Goal: Check status: Check status

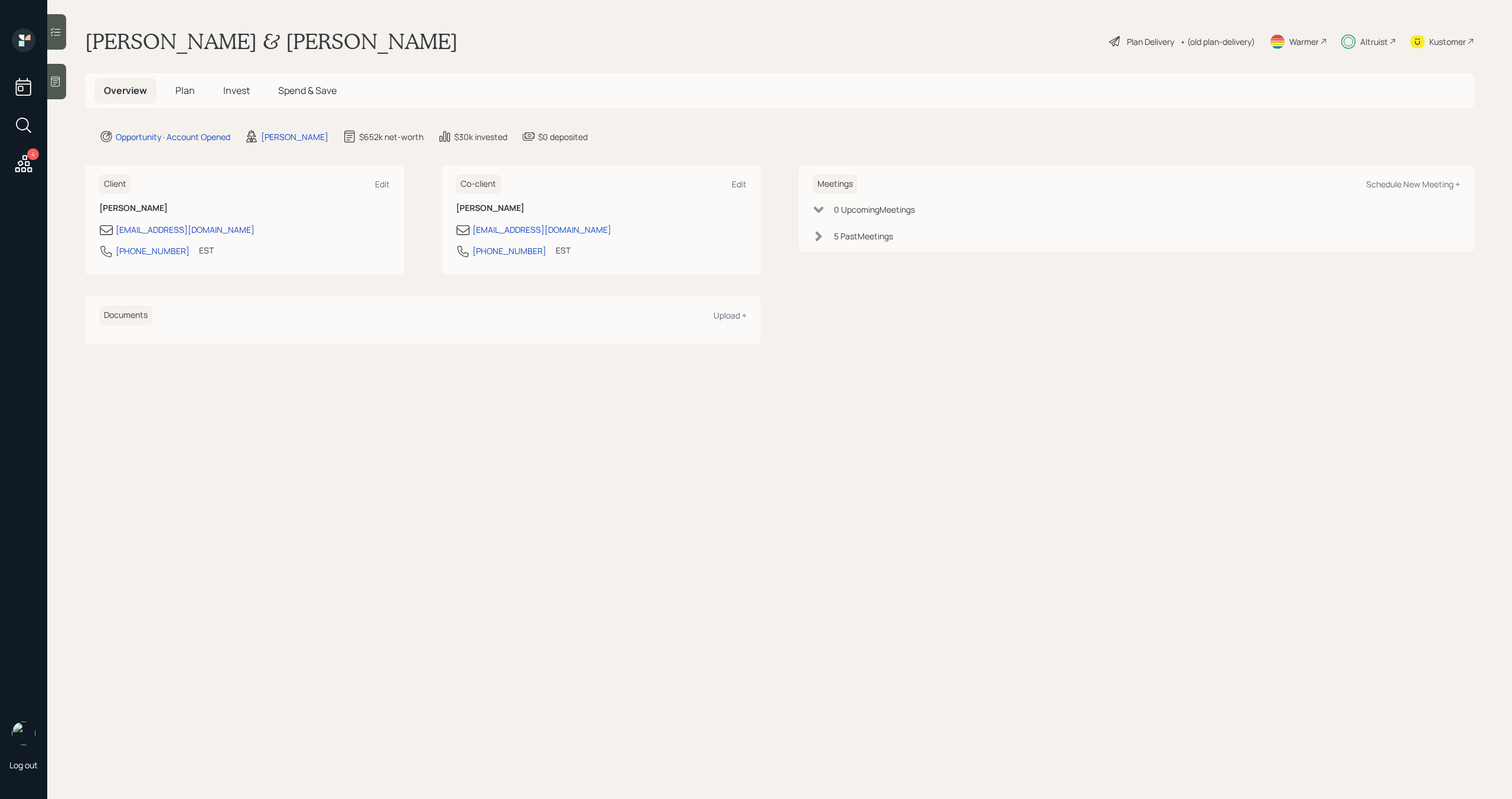
click at [1353, 40] on icon at bounding box center [1348, 42] width 14 height 15
click at [235, 92] on span "Invest" at bounding box center [236, 90] width 26 height 13
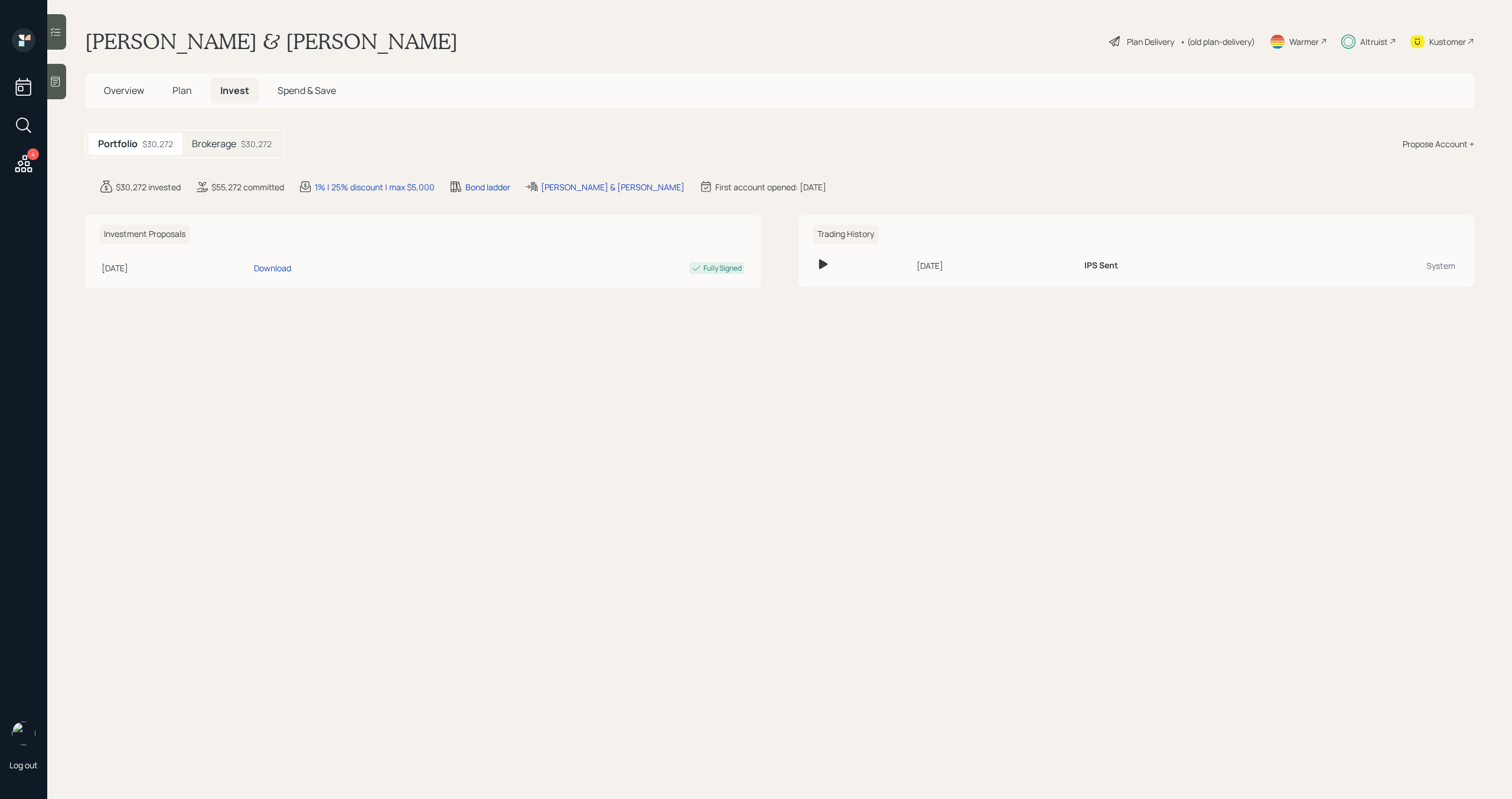
click at [213, 144] on h5 "Brokerage" at bounding box center [214, 143] width 44 height 11
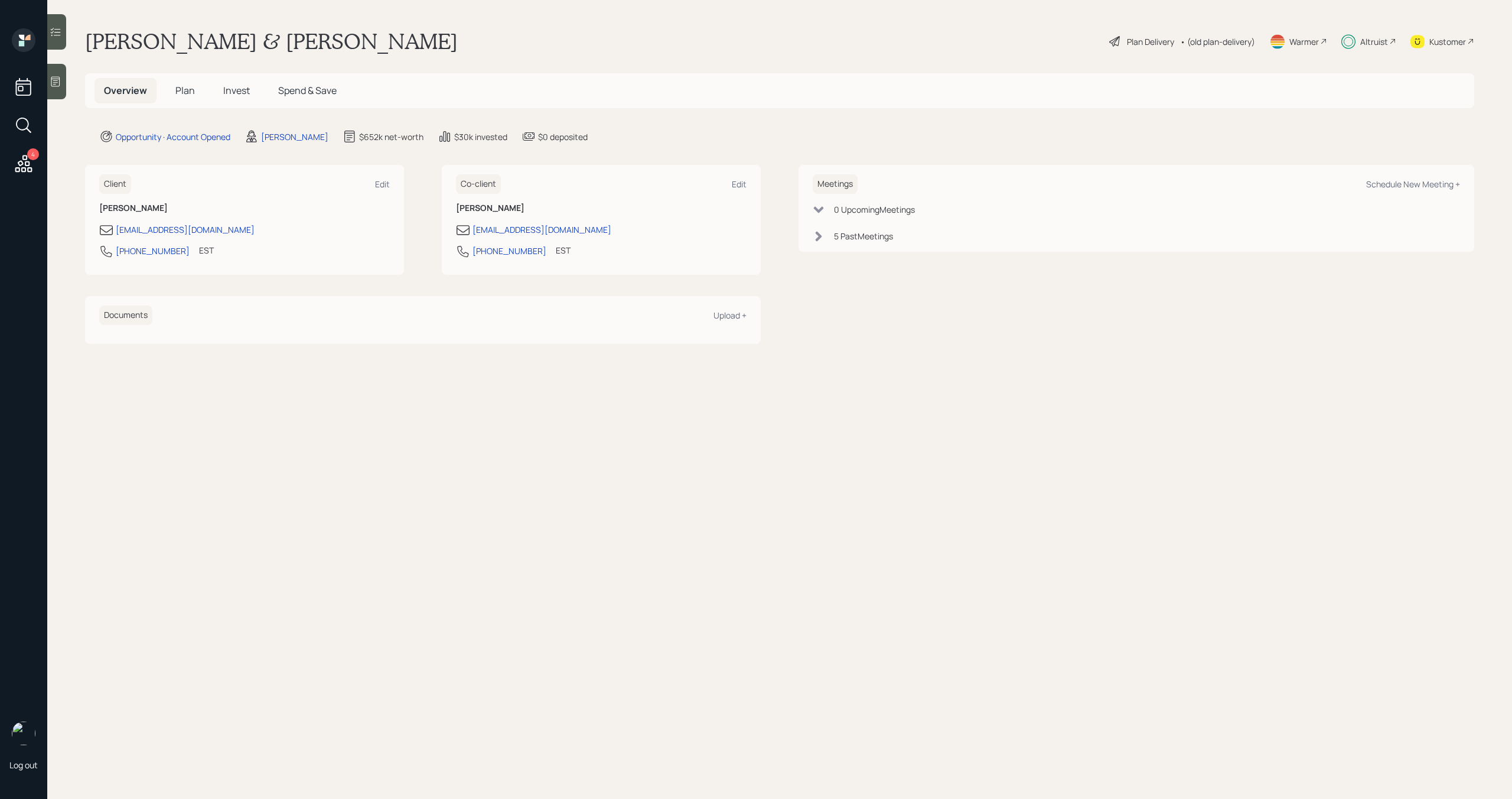
click at [240, 87] on span "Invest" at bounding box center [236, 90] width 26 height 13
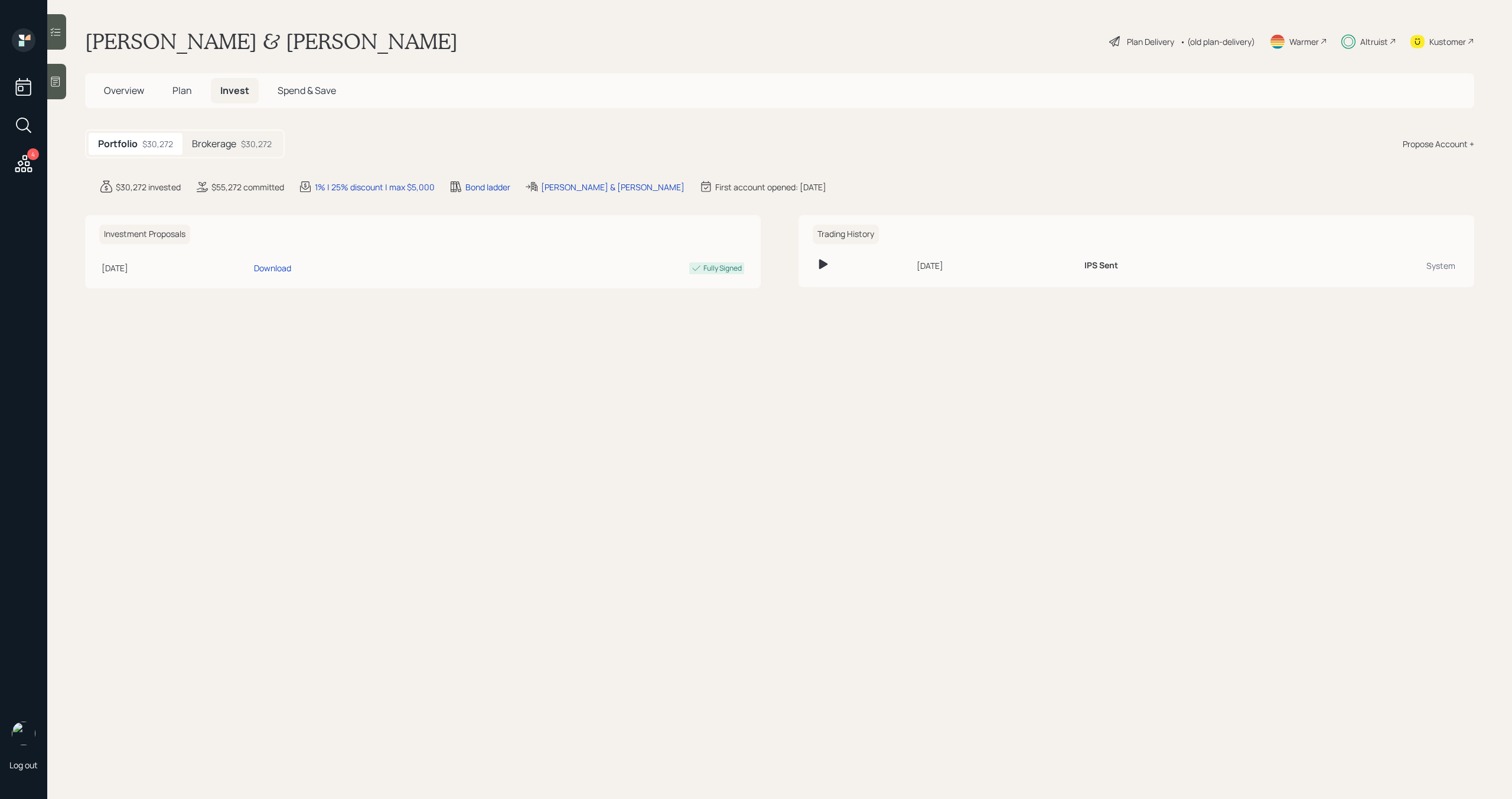
click at [253, 145] on div "$30,272" at bounding box center [256, 143] width 31 height 12
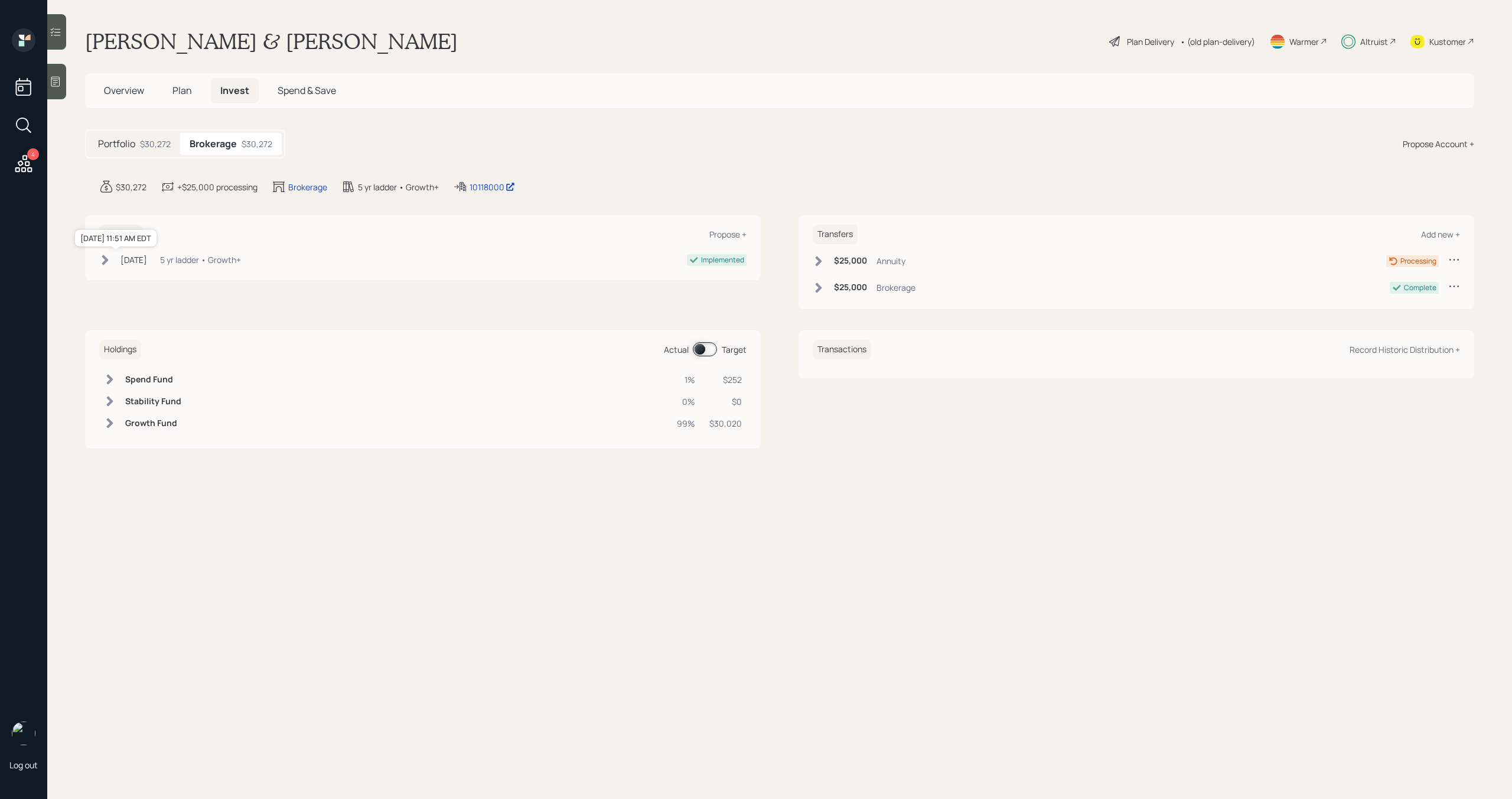
click at [147, 263] on div "[DATE]" at bounding box center [133, 259] width 26 height 12
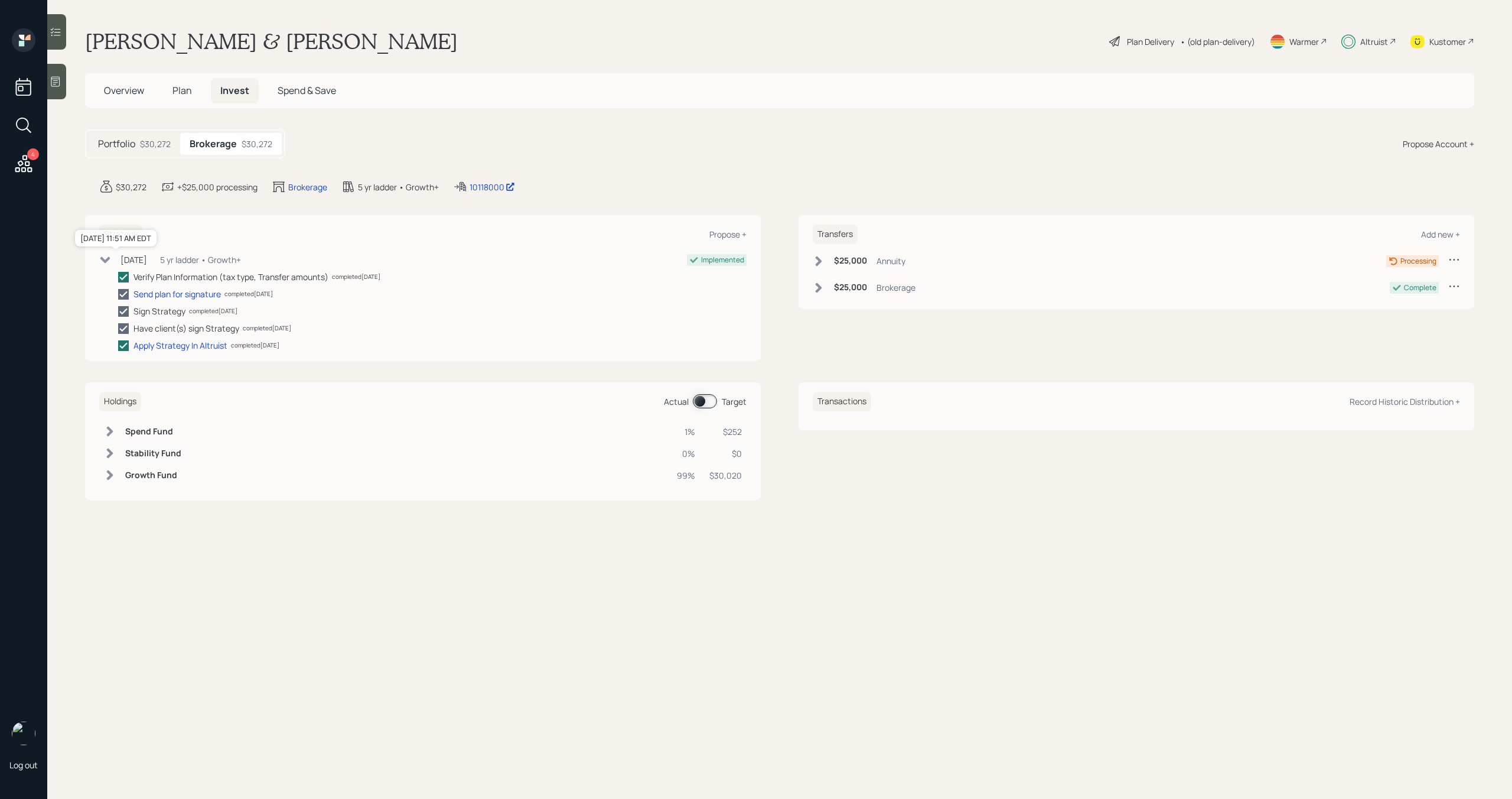
click at [147, 263] on div "[DATE]" at bounding box center [133, 259] width 26 height 12
